Goal: Check status: Check status

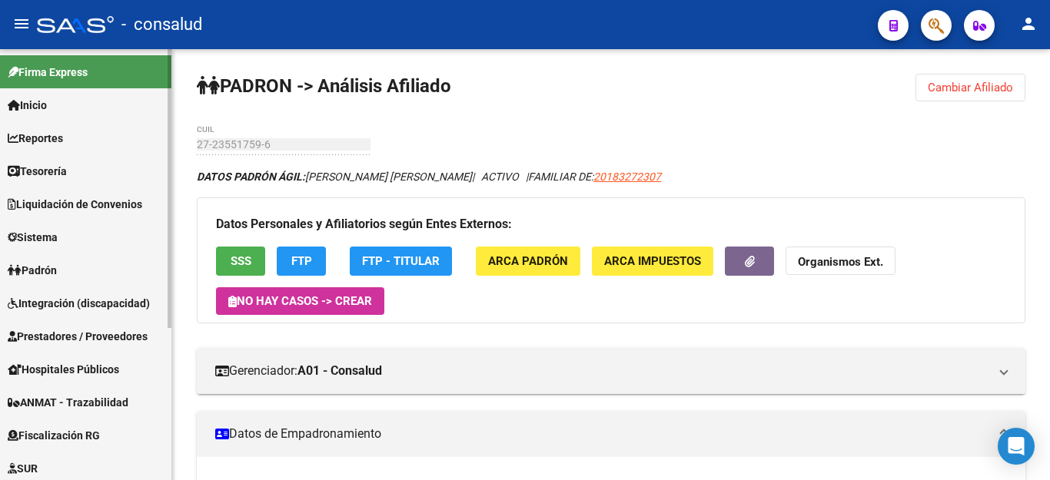
click at [57, 262] on span "Padrón" at bounding box center [32, 270] width 49 height 17
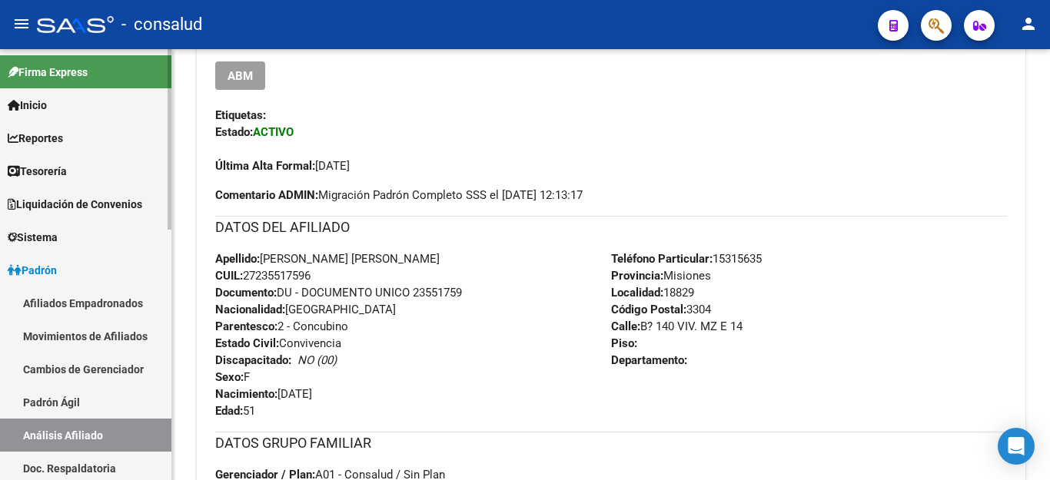
click at [89, 433] on link "Análisis Afiliado" at bounding box center [85, 435] width 171 height 33
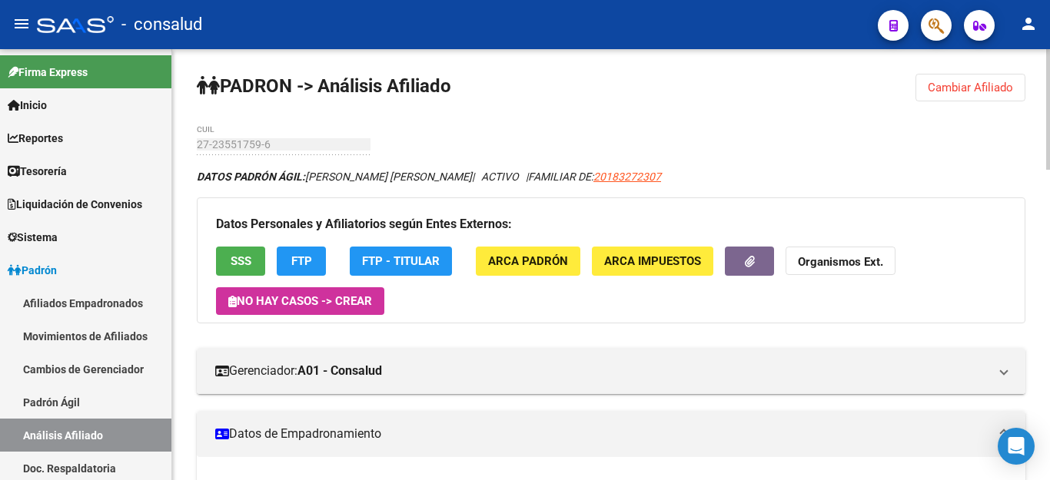
click at [982, 89] on span "Cambiar Afiliado" at bounding box center [970, 88] width 85 height 14
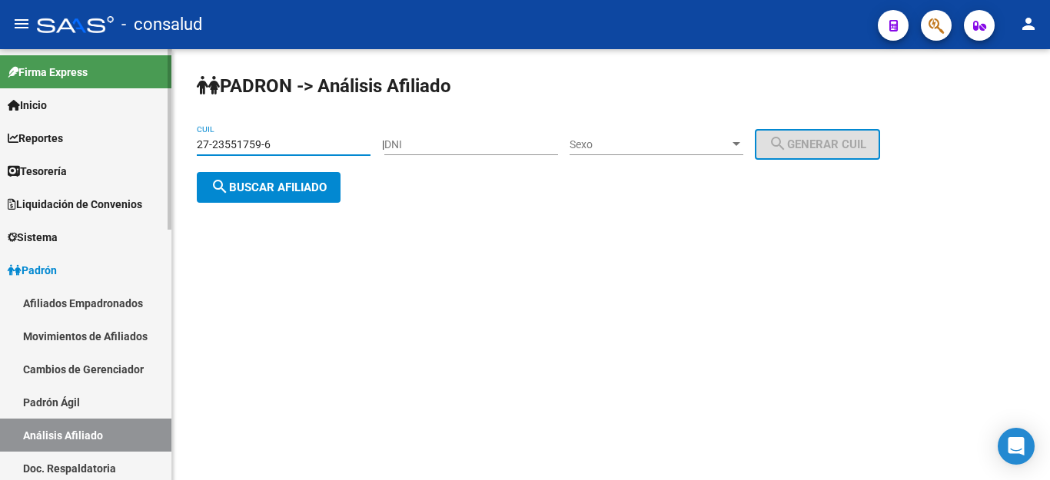
drag, startPoint x: 281, startPoint y: 146, endPoint x: 77, endPoint y: 132, distance: 204.9
click at [78, 135] on mat-sidenav-container "Firma Express Inicio Calendario SSS Instructivos Contacto OS Reportes Tablero d…" at bounding box center [525, 264] width 1050 height 431
type input "27-35327350-2"
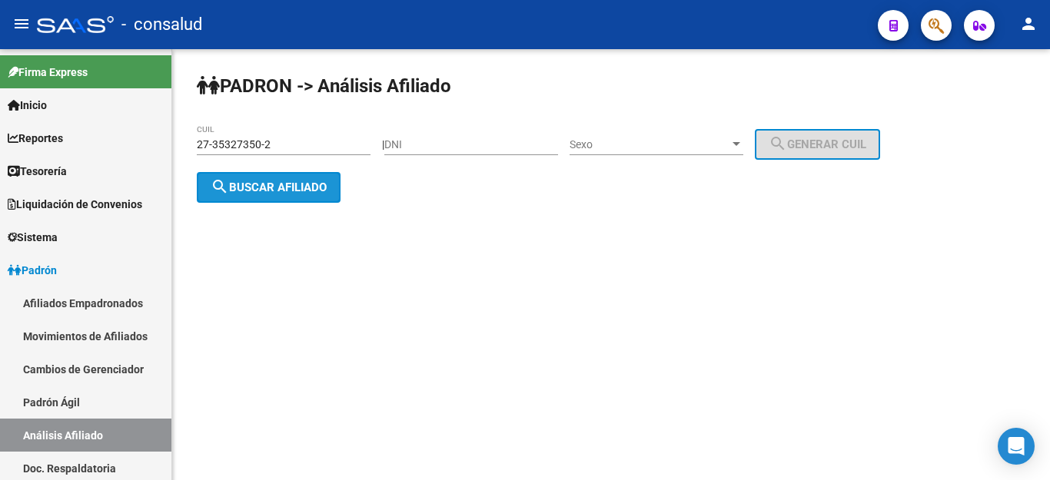
click at [273, 194] on button "search Buscar afiliado" at bounding box center [269, 187] width 144 height 31
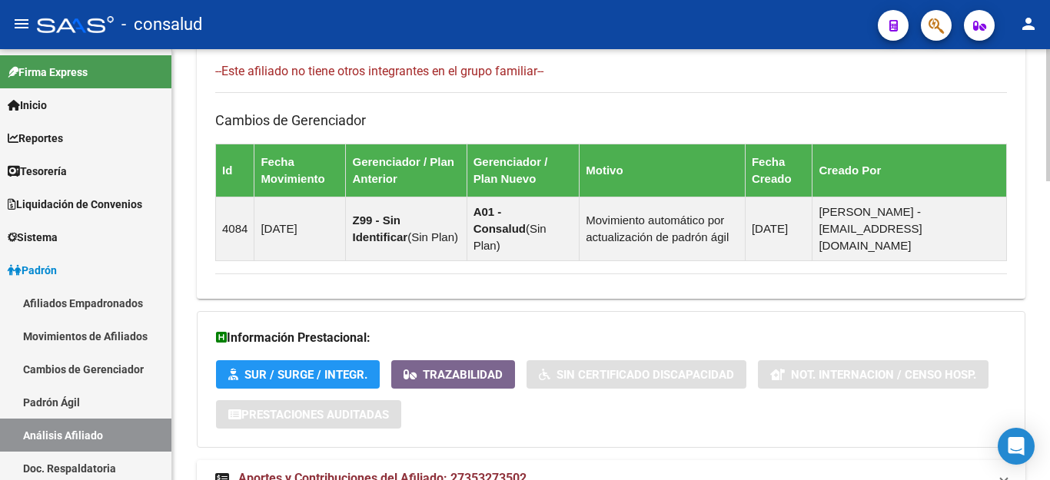
scroll to position [976, 0]
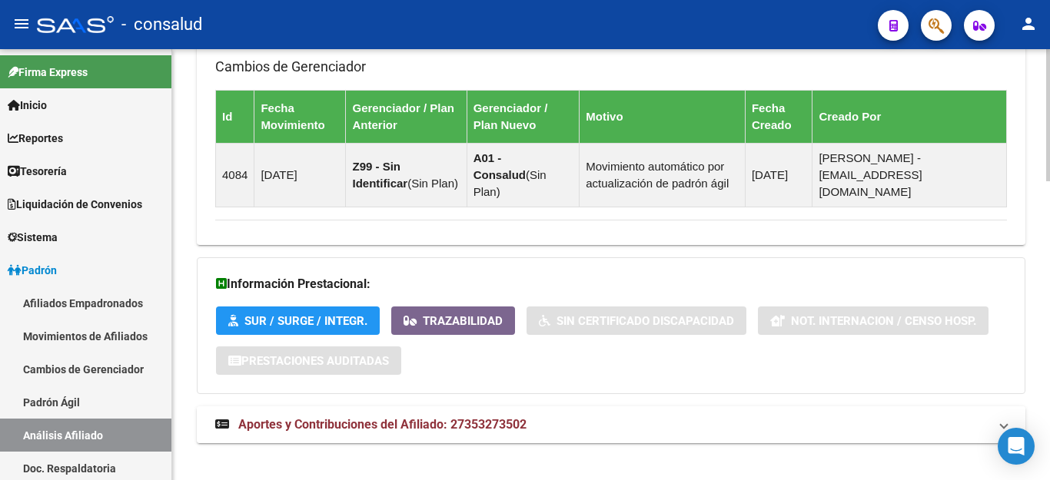
click at [446, 417] on span "Aportes y Contribuciones del Afiliado: 27353273502" at bounding box center [382, 424] width 288 height 15
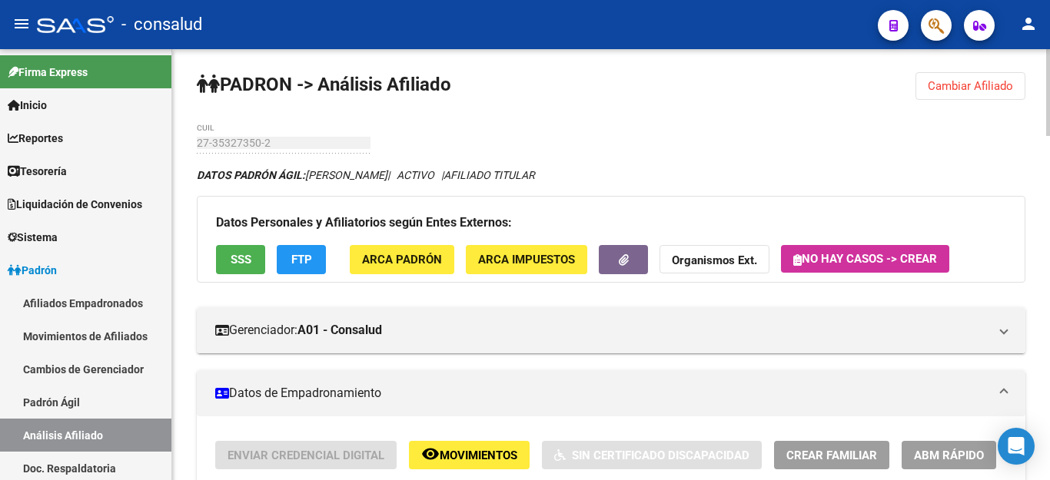
scroll to position [0, 0]
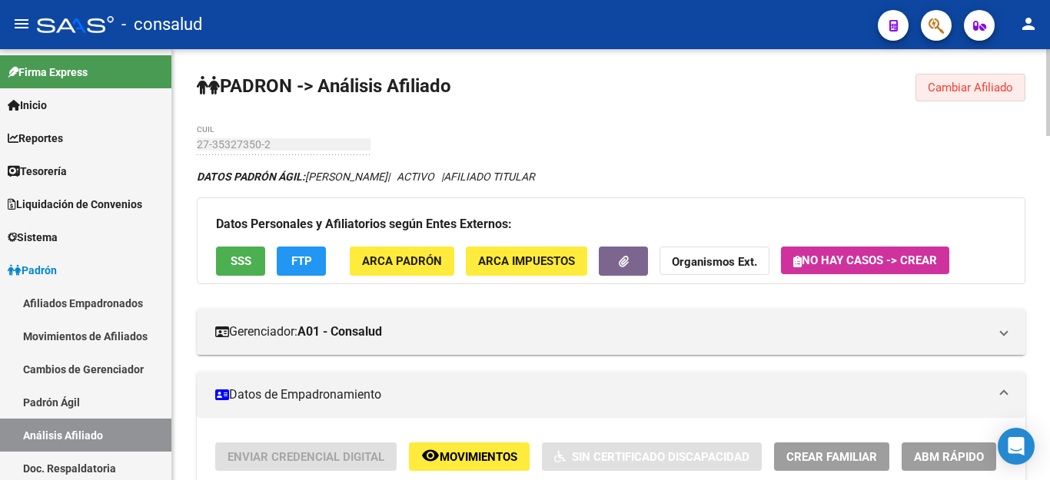
click at [972, 82] on span "Cambiar Afiliado" at bounding box center [970, 88] width 85 height 14
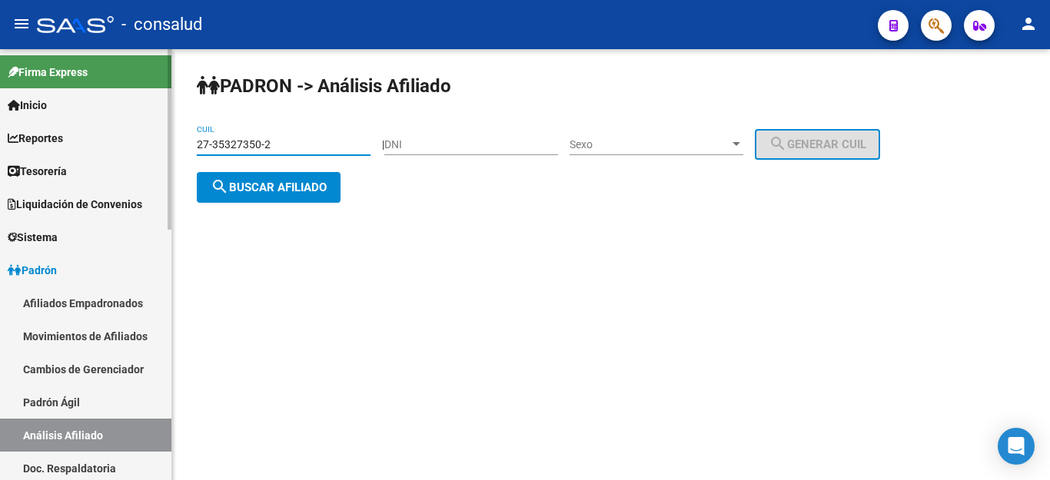
drag, startPoint x: 289, startPoint y: 142, endPoint x: 128, endPoint y: 141, distance: 160.6
click at [124, 141] on mat-sidenav-container "Firma Express Inicio Calendario SSS Instructivos Contacto OS Reportes Tablero d…" at bounding box center [525, 264] width 1050 height 431
type input "27-29411647-3"
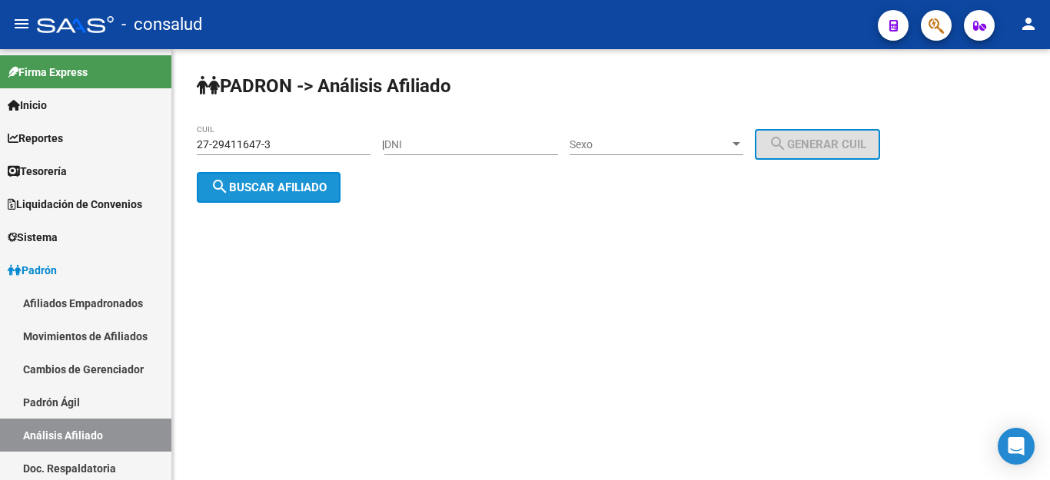
click at [253, 188] on span "search Buscar afiliado" at bounding box center [269, 188] width 116 height 14
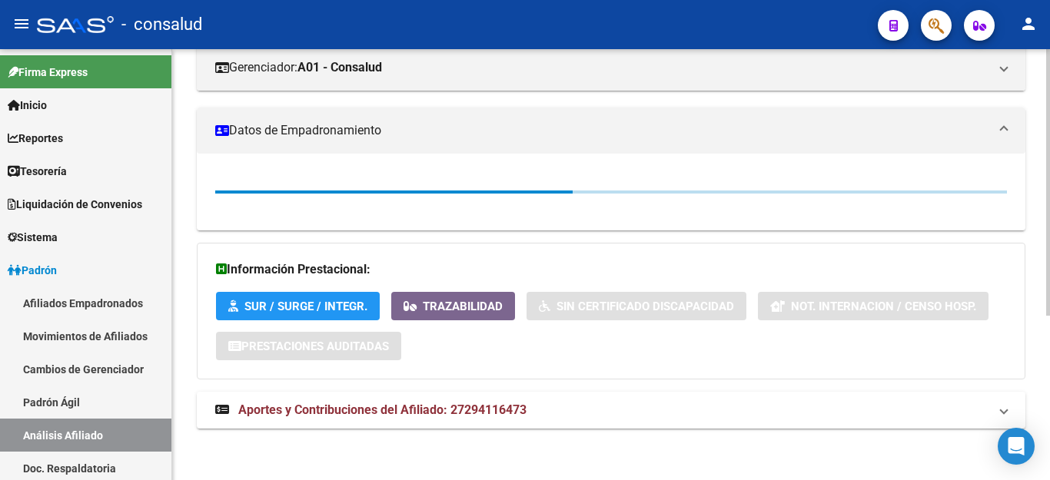
scroll to position [267, 0]
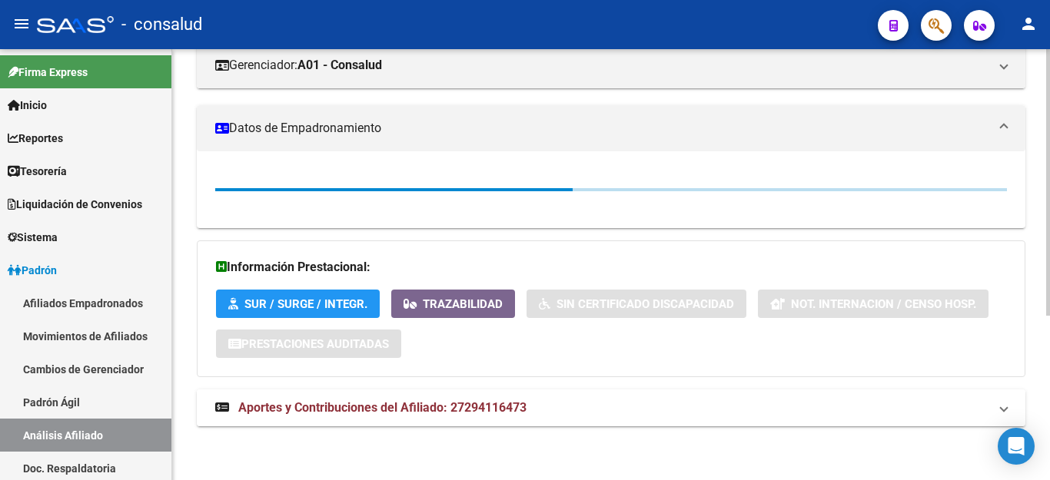
click at [369, 408] on span "Aportes y Contribuciones del Afiliado: 27294116473" at bounding box center [382, 407] width 288 height 15
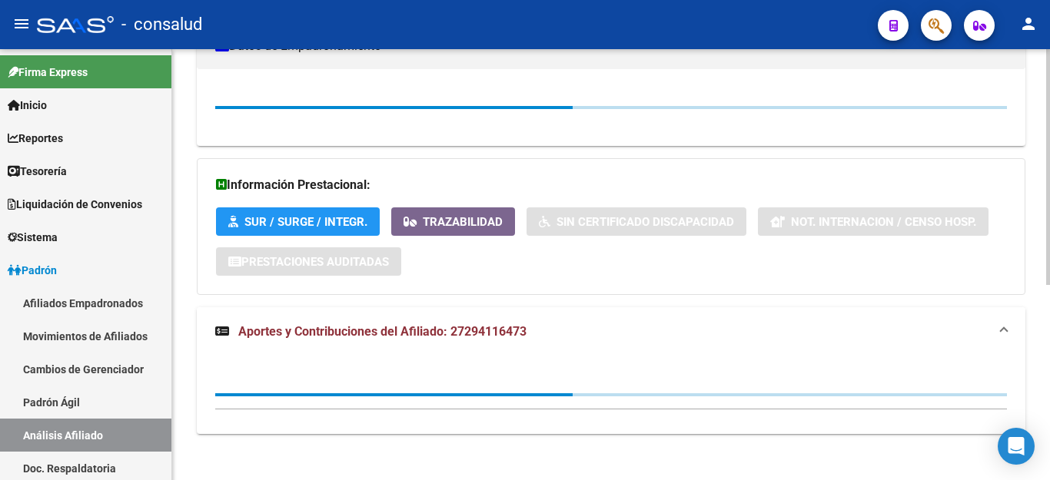
scroll to position [357, 0]
